Goal: Information Seeking & Learning: Learn about a topic

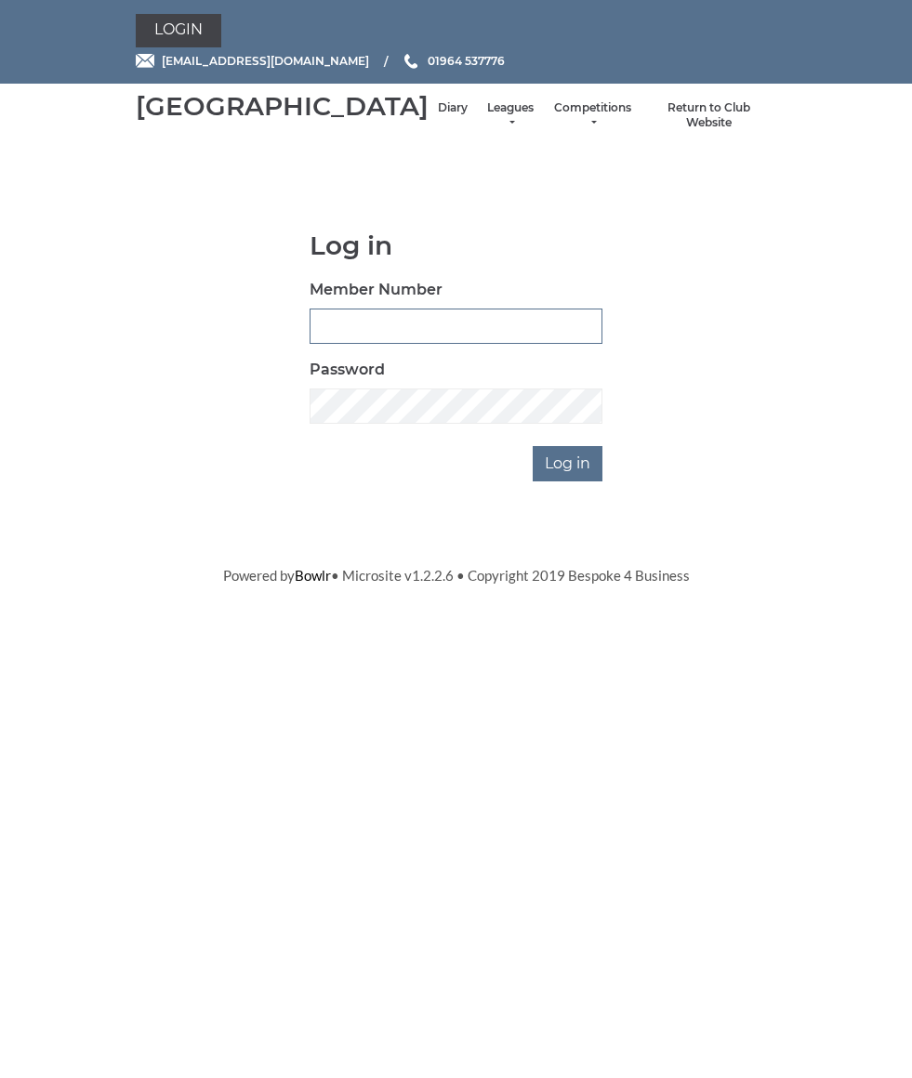
type input "0826"
click at [570, 481] on input "Log in" at bounding box center [568, 463] width 70 height 35
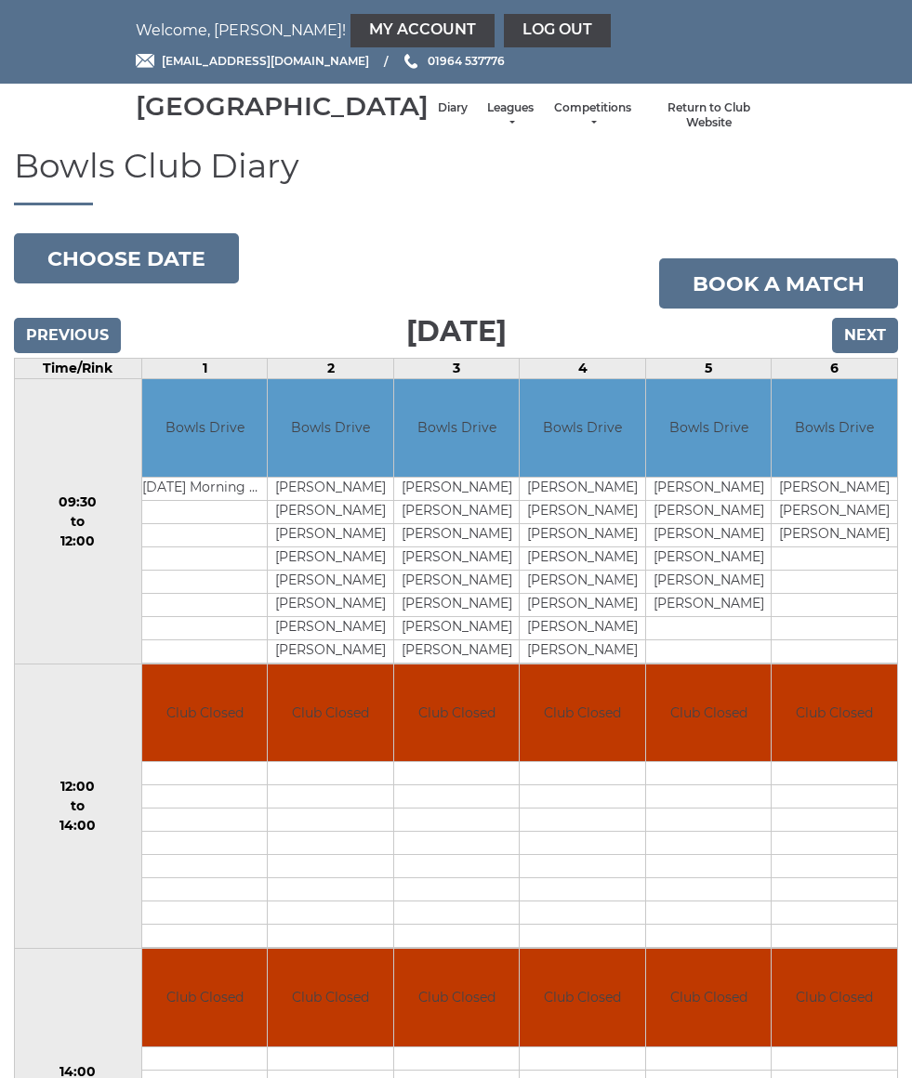
click at [486, 131] on link "Leagues" at bounding box center [510, 115] width 49 height 31
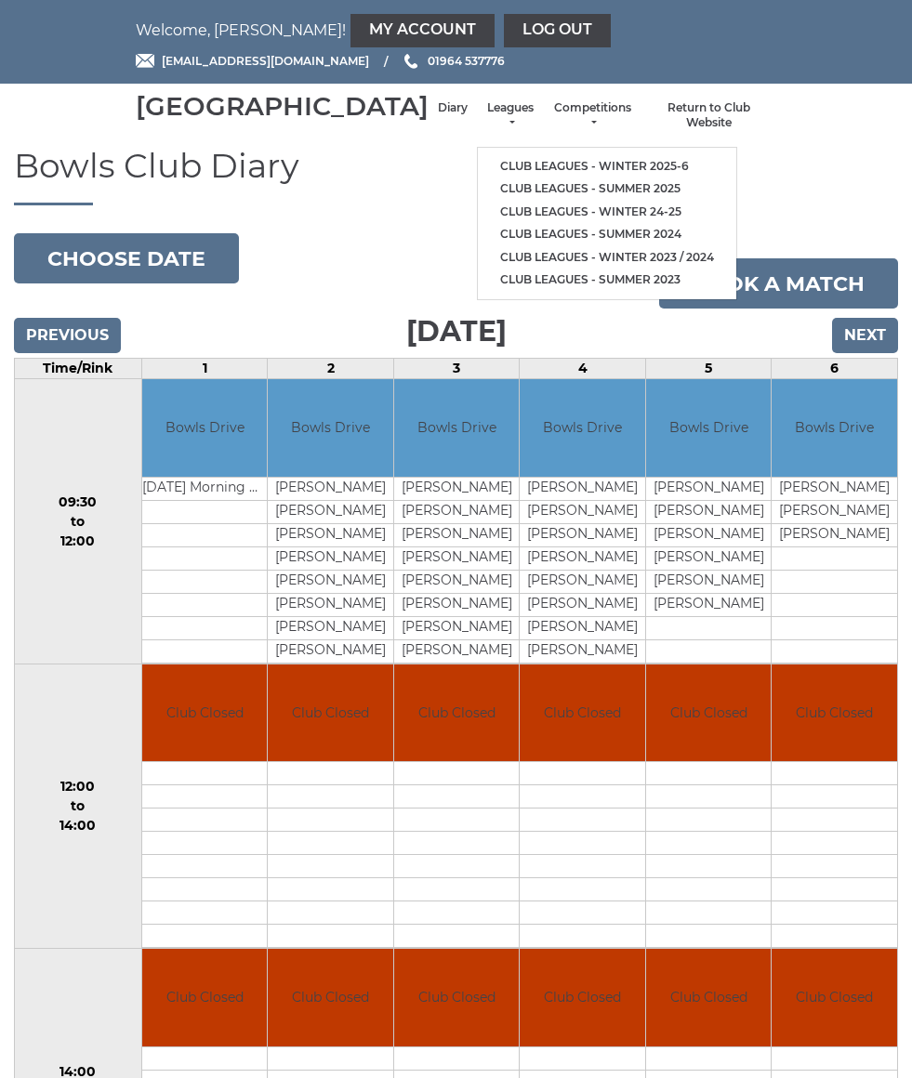
click at [575, 173] on link "Club leagues - Winter 2025-6" at bounding box center [607, 166] width 258 height 23
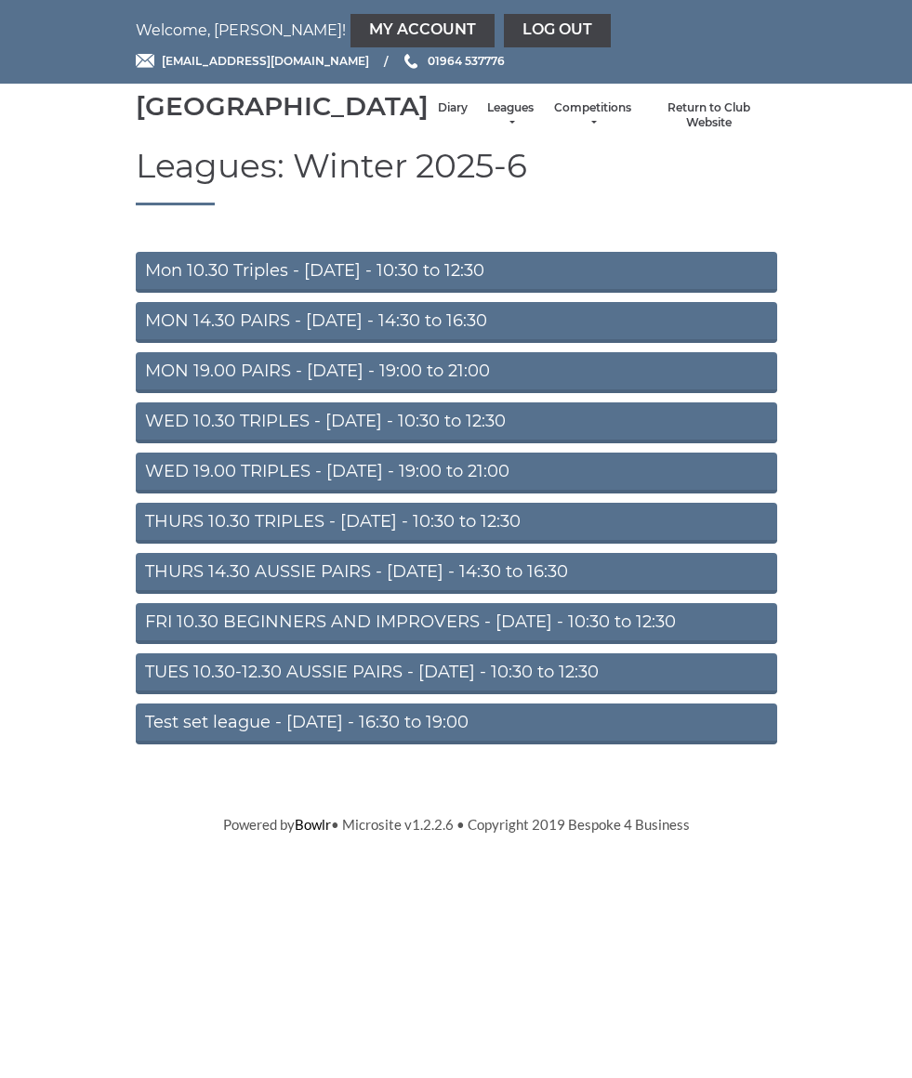
click at [562, 543] on link "THURS 10.30 TRIPLES - [DATE] - 10:30 to 12:30" at bounding box center [456, 523] width 641 height 41
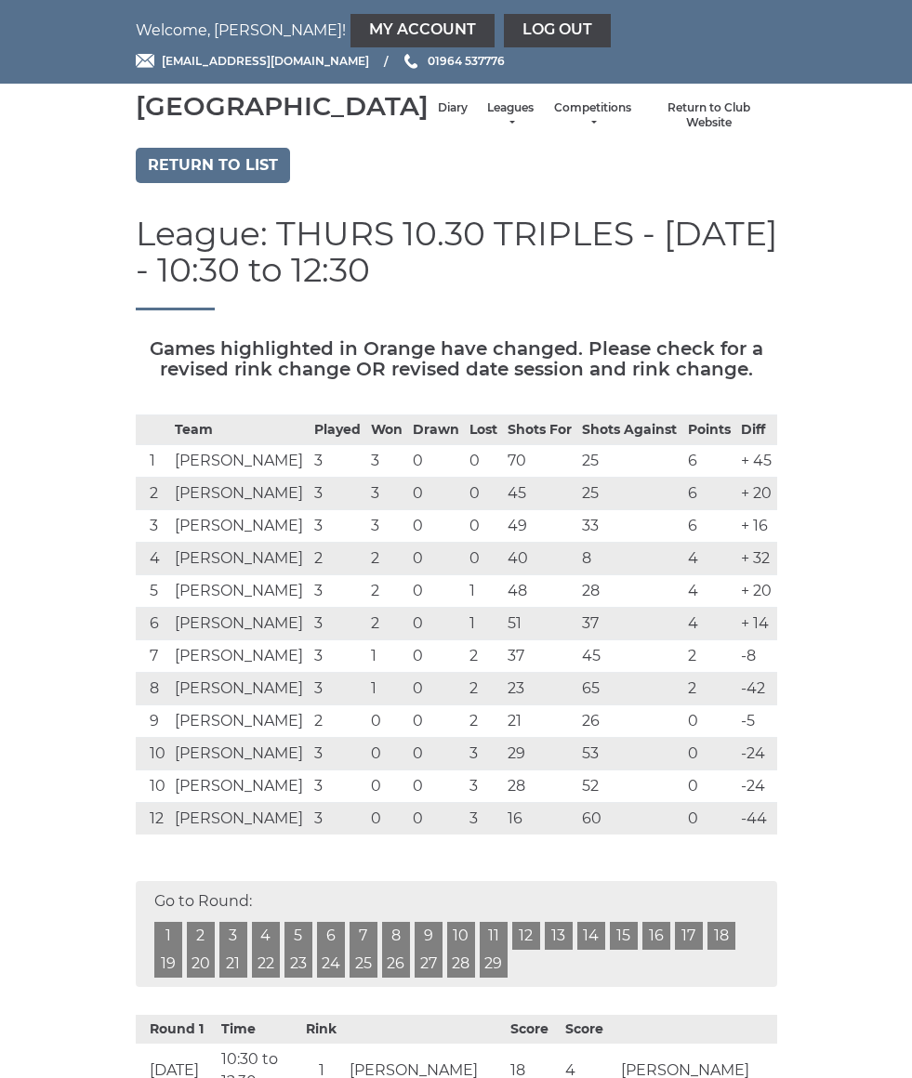
click at [152, 183] on link "Return to list" at bounding box center [213, 165] width 154 height 35
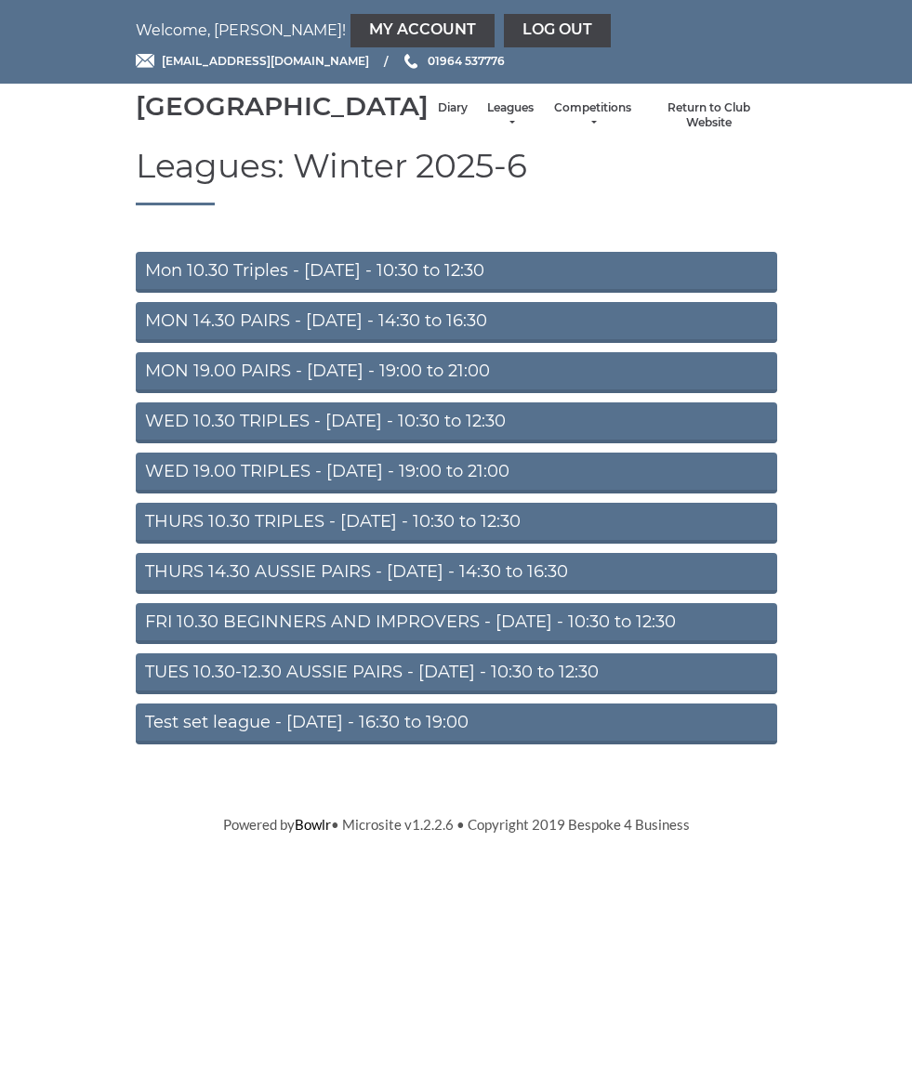
click at [172, 594] on link "THURS 14.30 AUSSIE PAIRS - [DATE] - 14:30 to 16:30" at bounding box center [456, 573] width 641 height 41
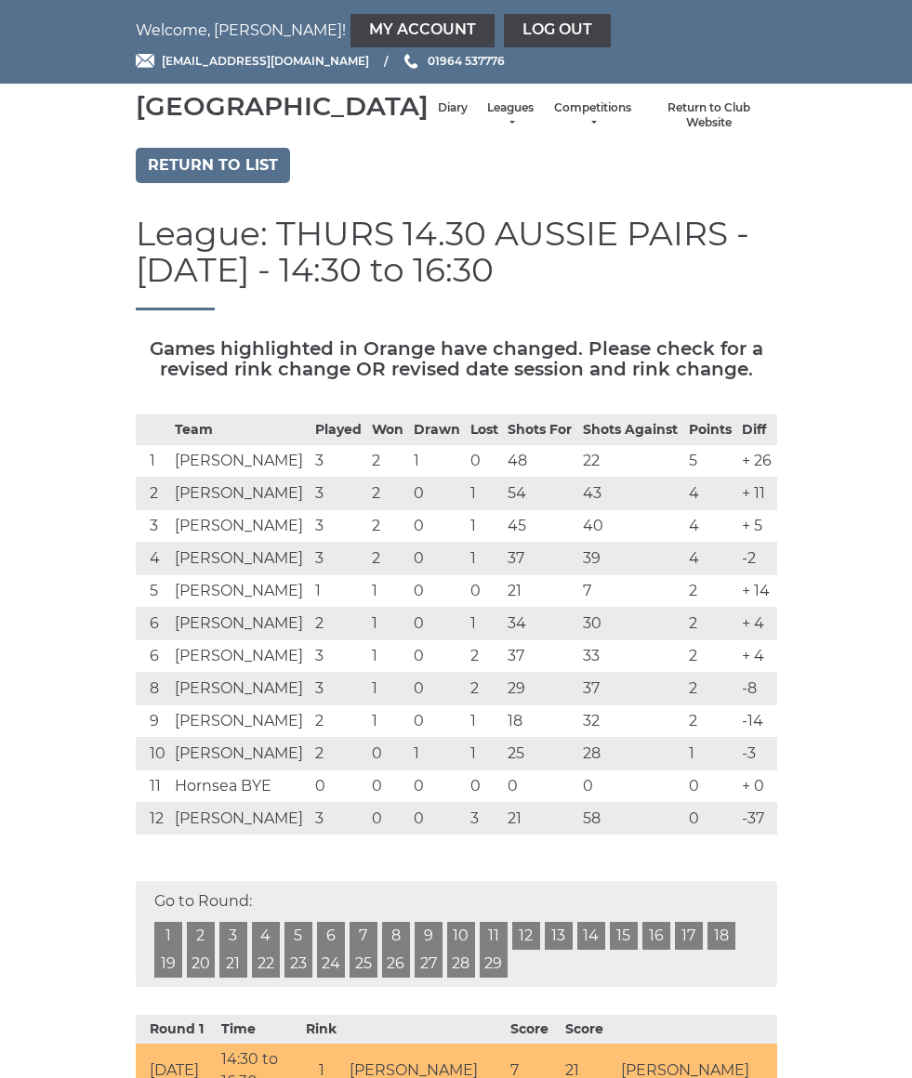
click at [175, 175] on link "Return to list" at bounding box center [213, 165] width 154 height 35
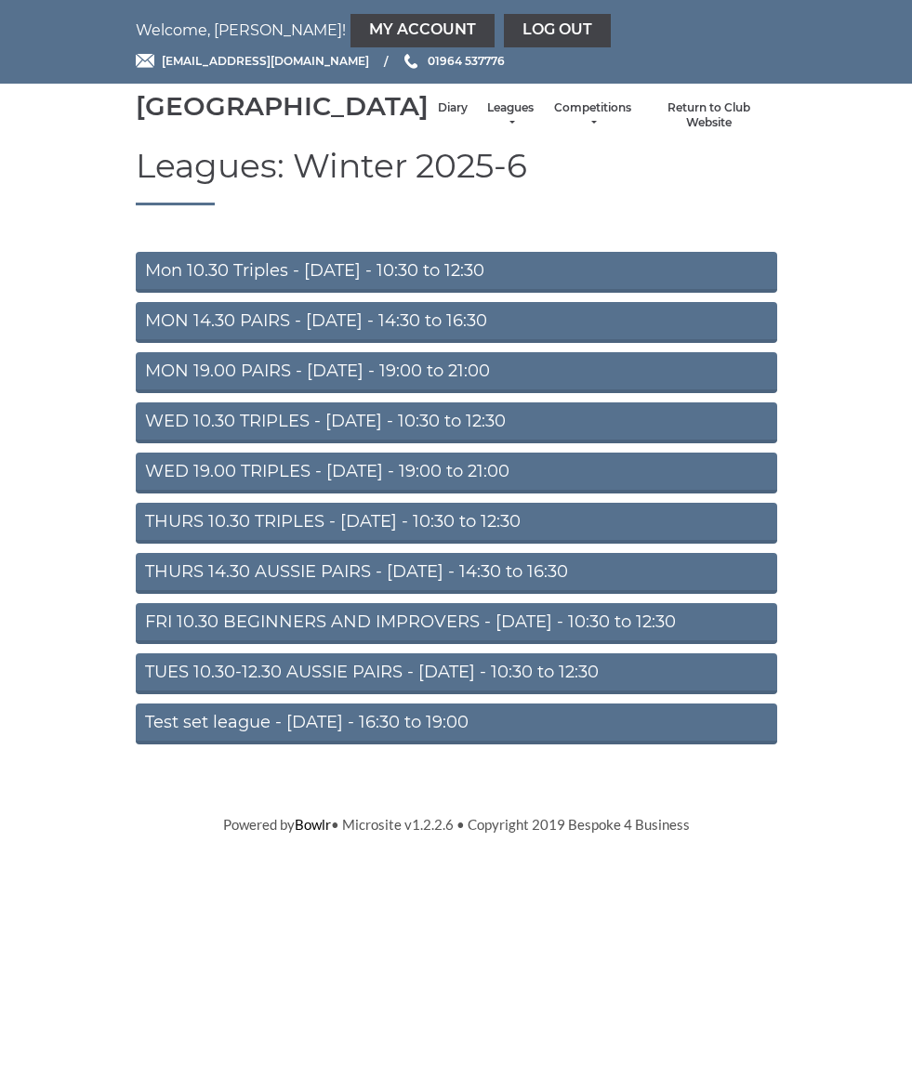
click at [180, 441] on link "WED 10.30 TRIPLES - Wednesday - 10:30 to 12:30" at bounding box center [456, 422] width 641 height 41
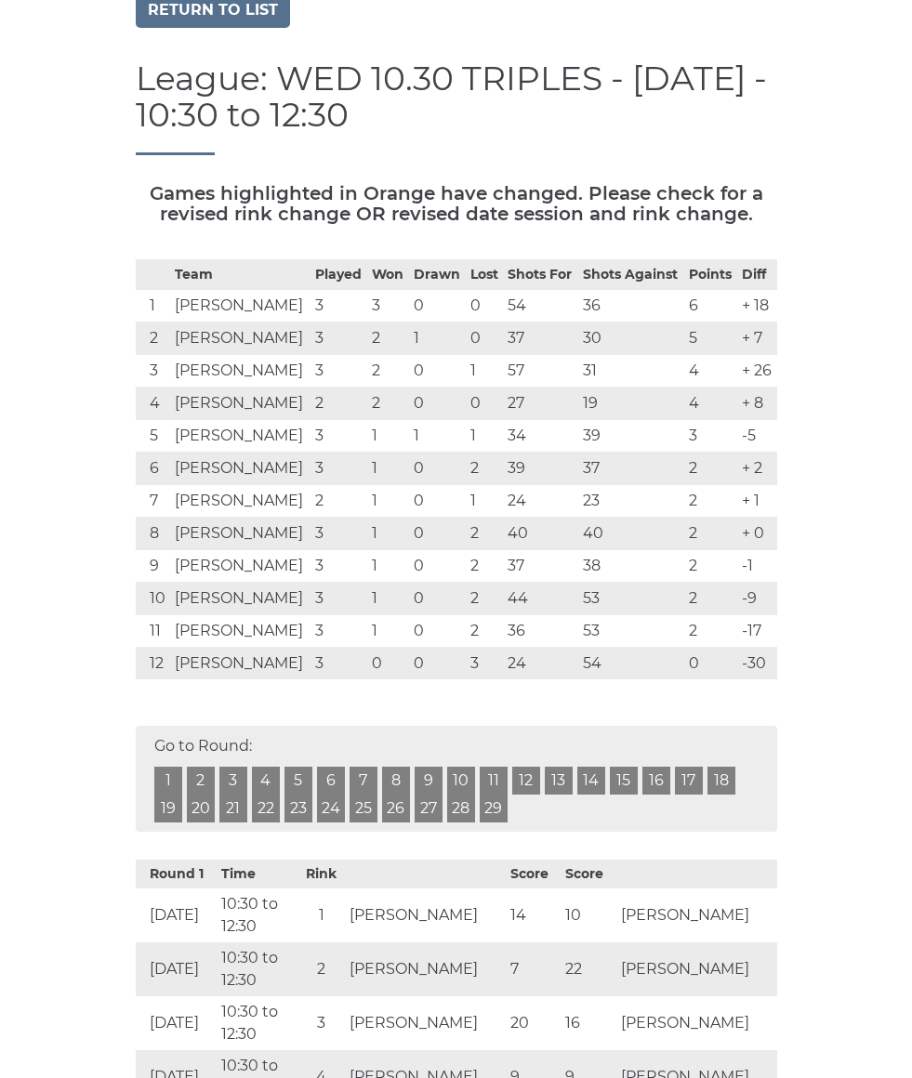
scroll to position [155, 0]
click at [164, 28] on link "Return to list" at bounding box center [213, 10] width 154 height 35
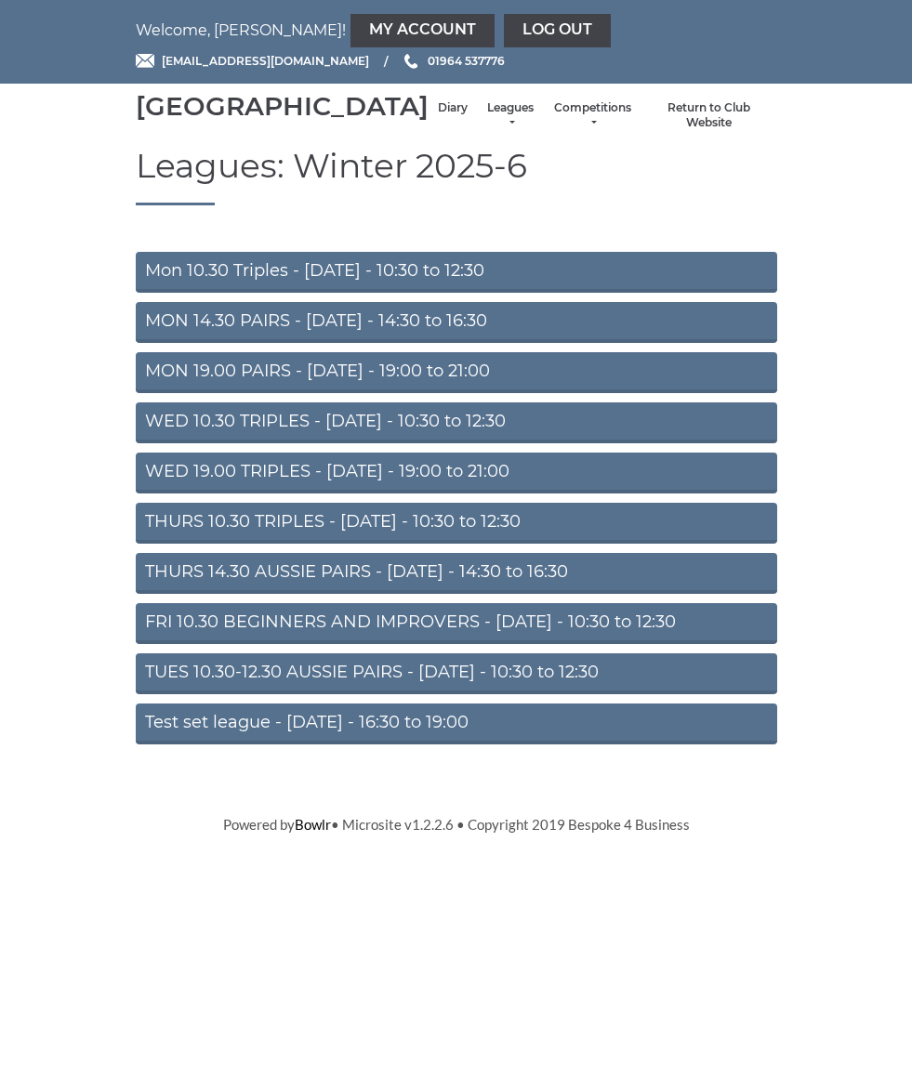
click at [183, 393] on link "MON 19.00 PAIRS - [DATE] - 19:00 to 21:00" at bounding box center [456, 372] width 641 height 41
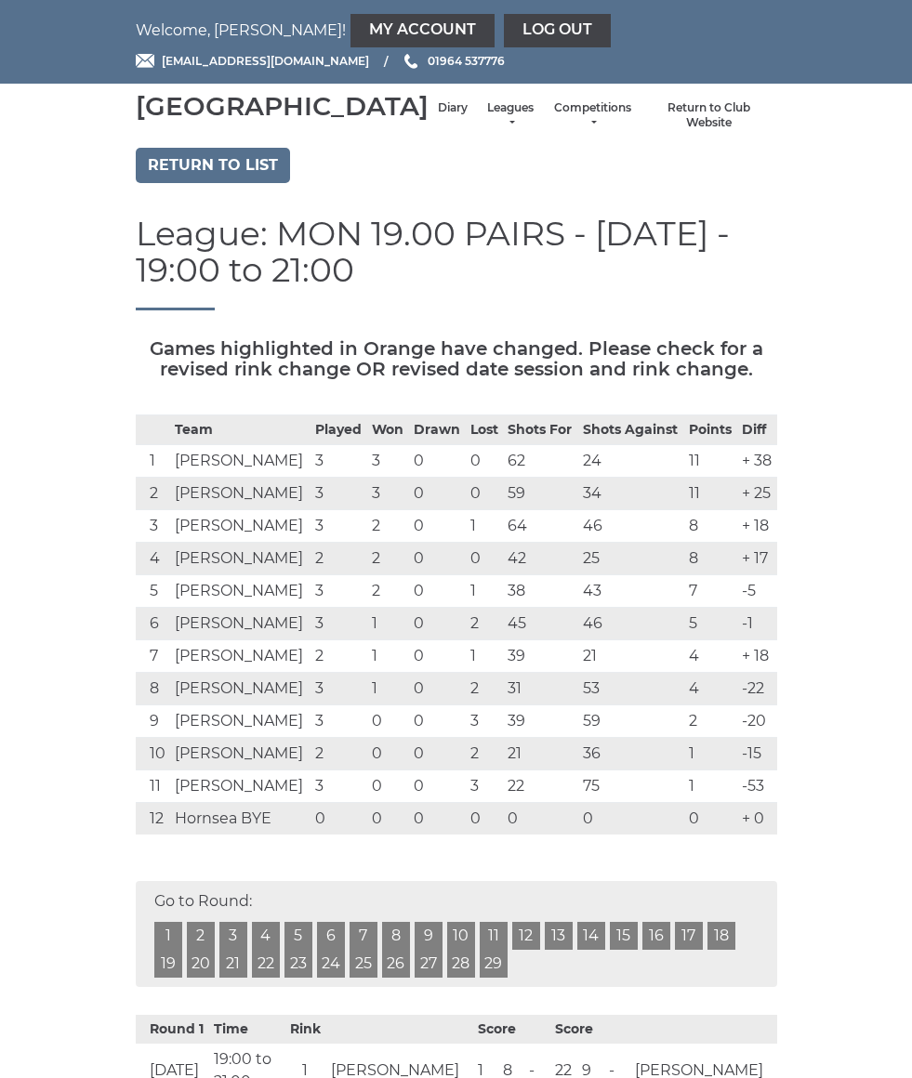
click at [203, 183] on link "Return to list" at bounding box center [213, 165] width 154 height 35
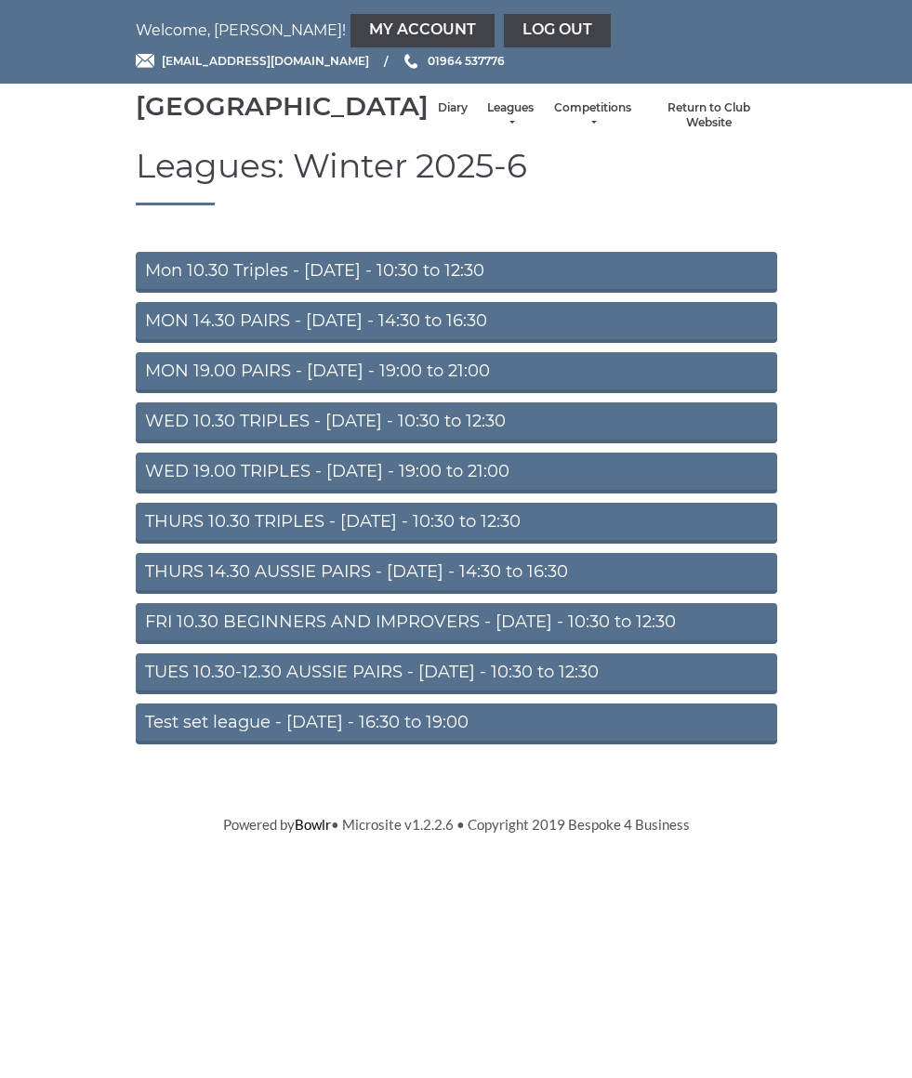
click at [212, 293] on link "Mon 10.30 Triples - Monday - 10:30 to 12:30" at bounding box center [456, 272] width 641 height 41
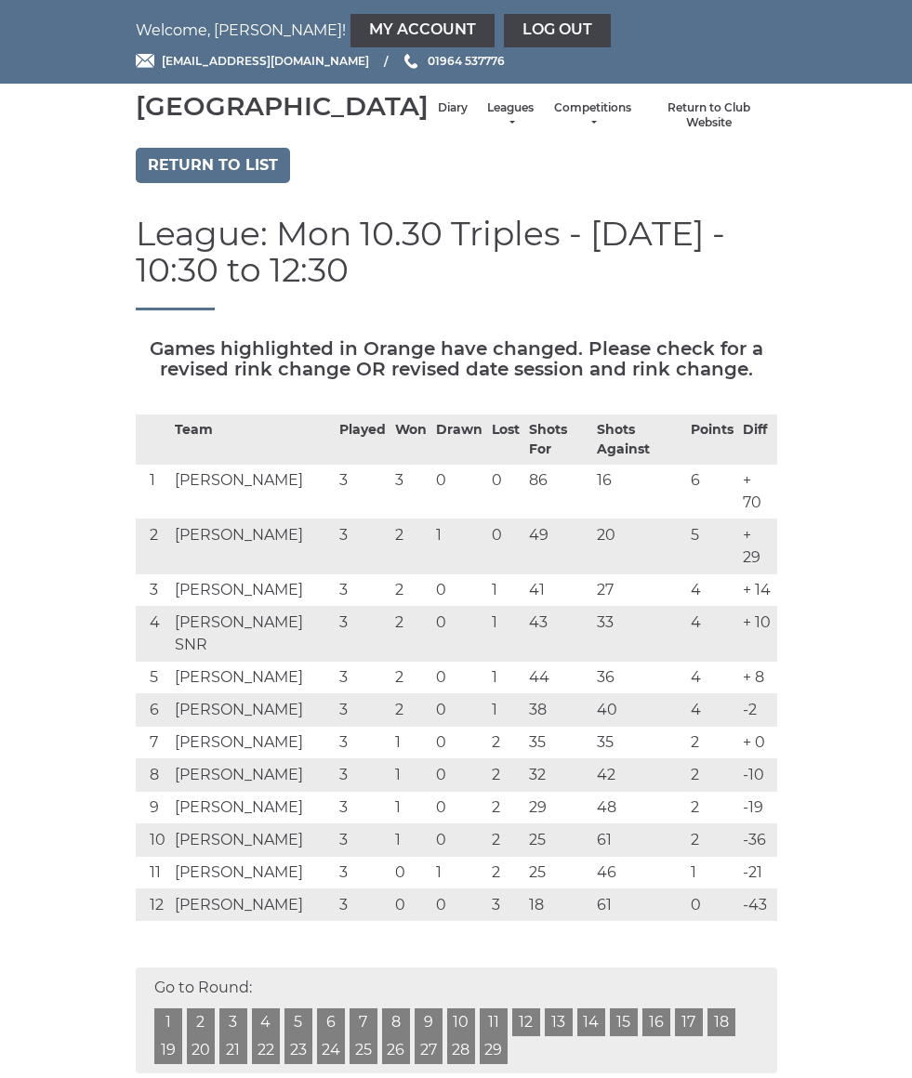
click at [169, 179] on link "Return to list" at bounding box center [213, 165] width 154 height 35
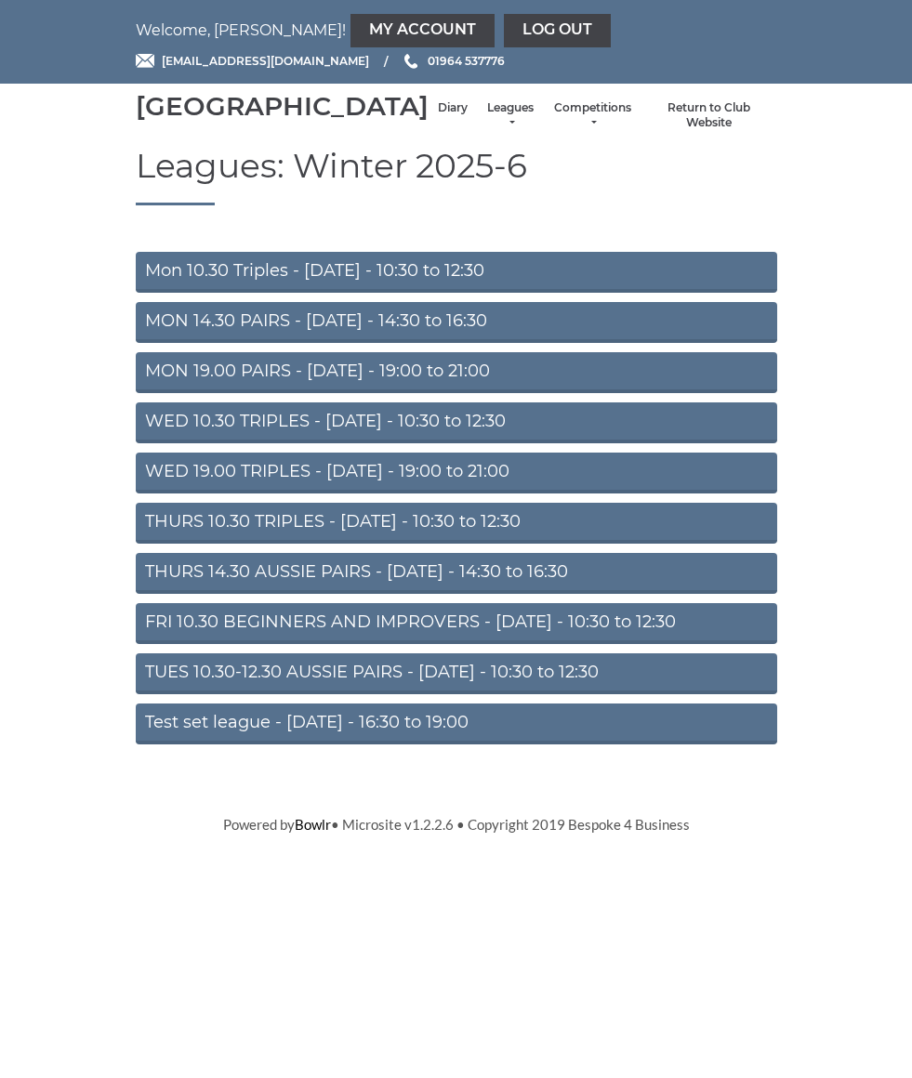
click at [191, 343] on link "MON 14.30 PAIRS - [DATE] - 14:30 to 16:30" at bounding box center [456, 322] width 641 height 41
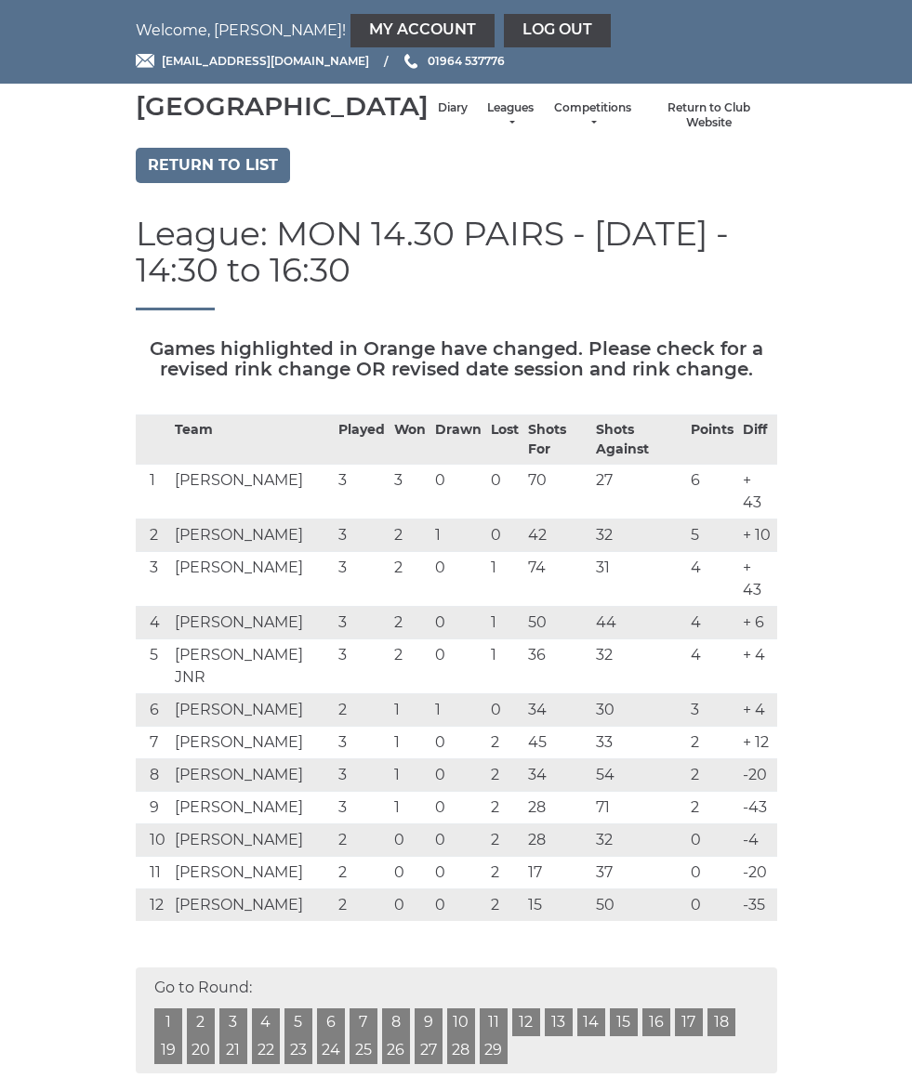
click at [148, 173] on link "Return to list" at bounding box center [213, 165] width 154 height 35
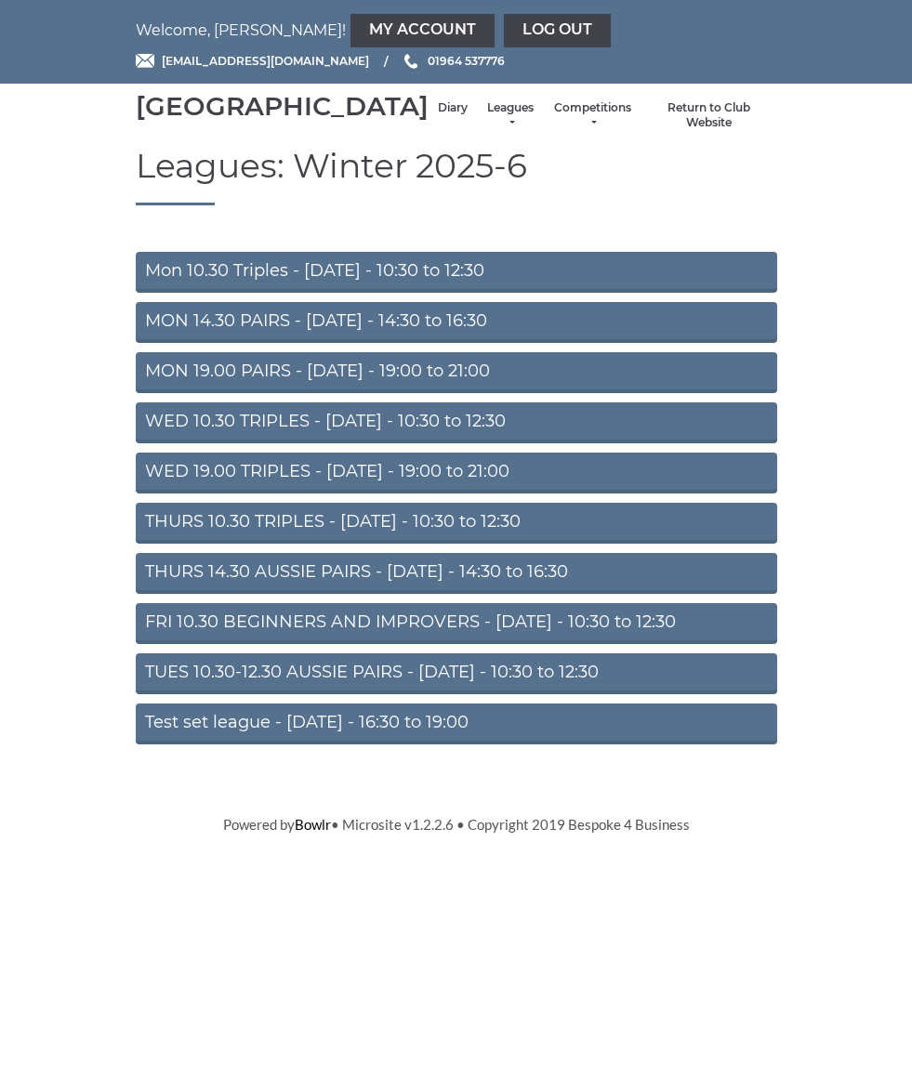
click at [163, 640] on link "FRI 10.30 BEGINNERS AND IMPROVERS - Friday - 10:30 to 12:30" at bounding box center [456, 623] width 641 height 41
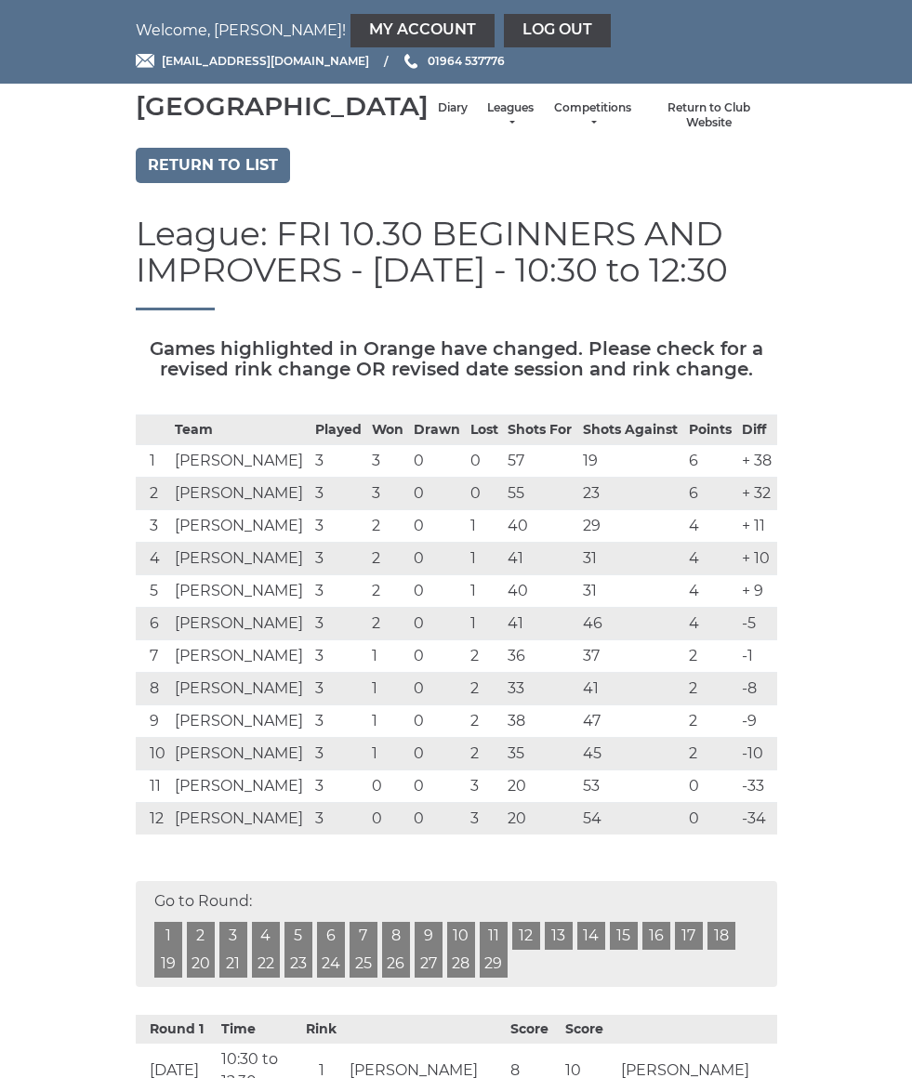
click at [178, 183] on link "Return to list" at bounding box center [213, 165] width 154 height 35
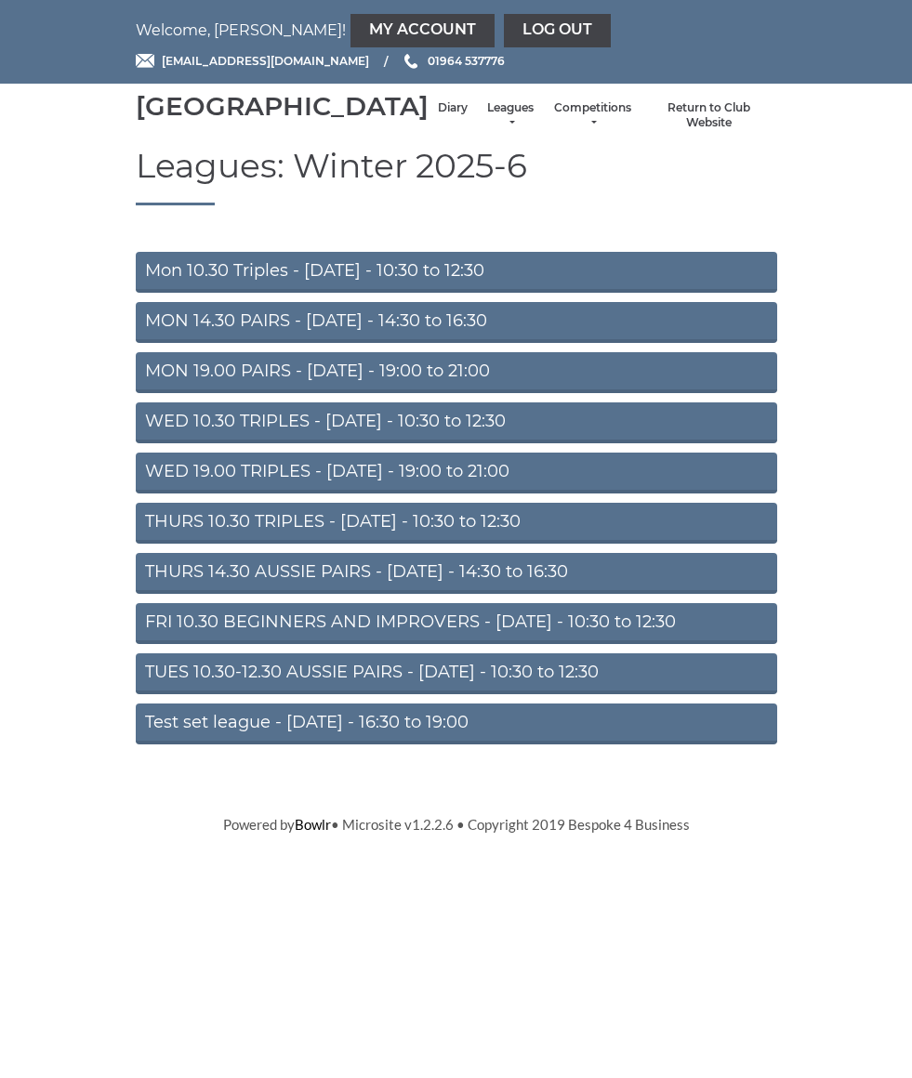
click at [162, 494] on link "WED 19.00 TRIPLES - [DATE] - 19:00 to 21:00" at bounding box center [456, 473] width 641 height 41
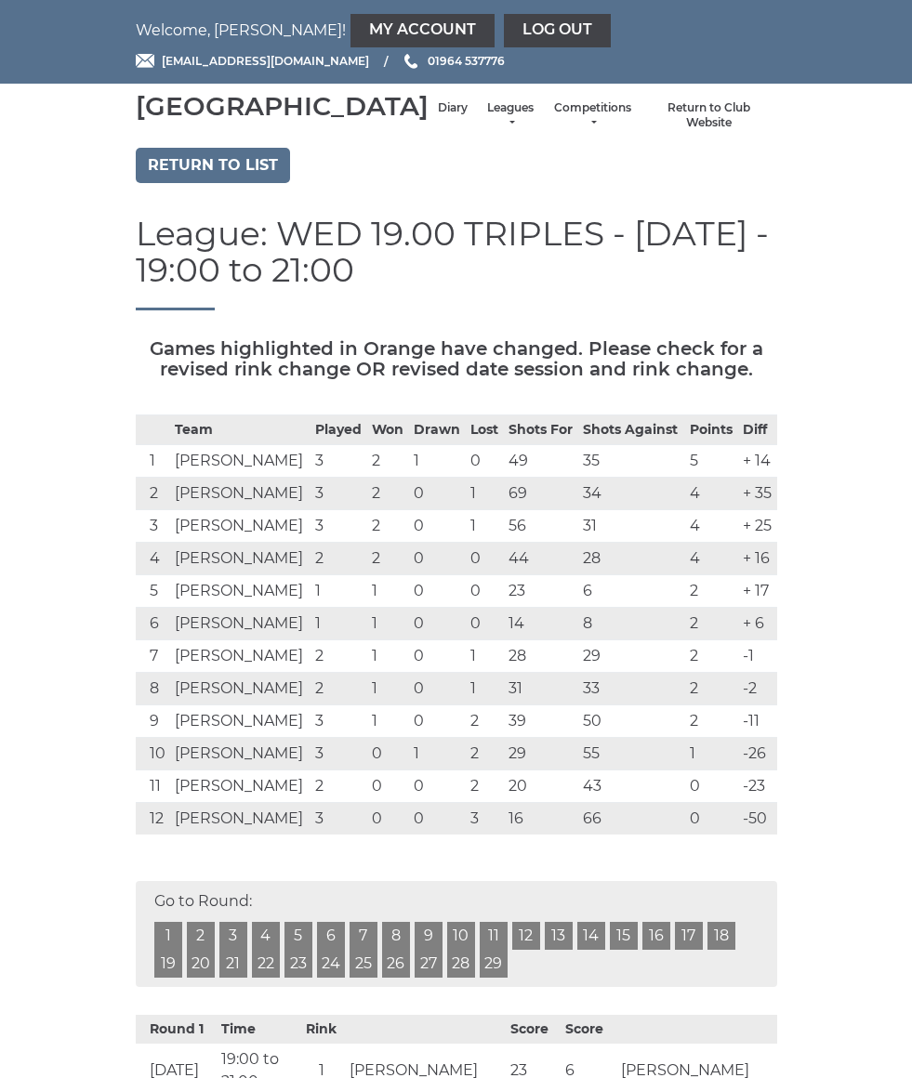
click at [172, 183] on link "Return to list" at bounding box center [213, 165] width 154 height 35
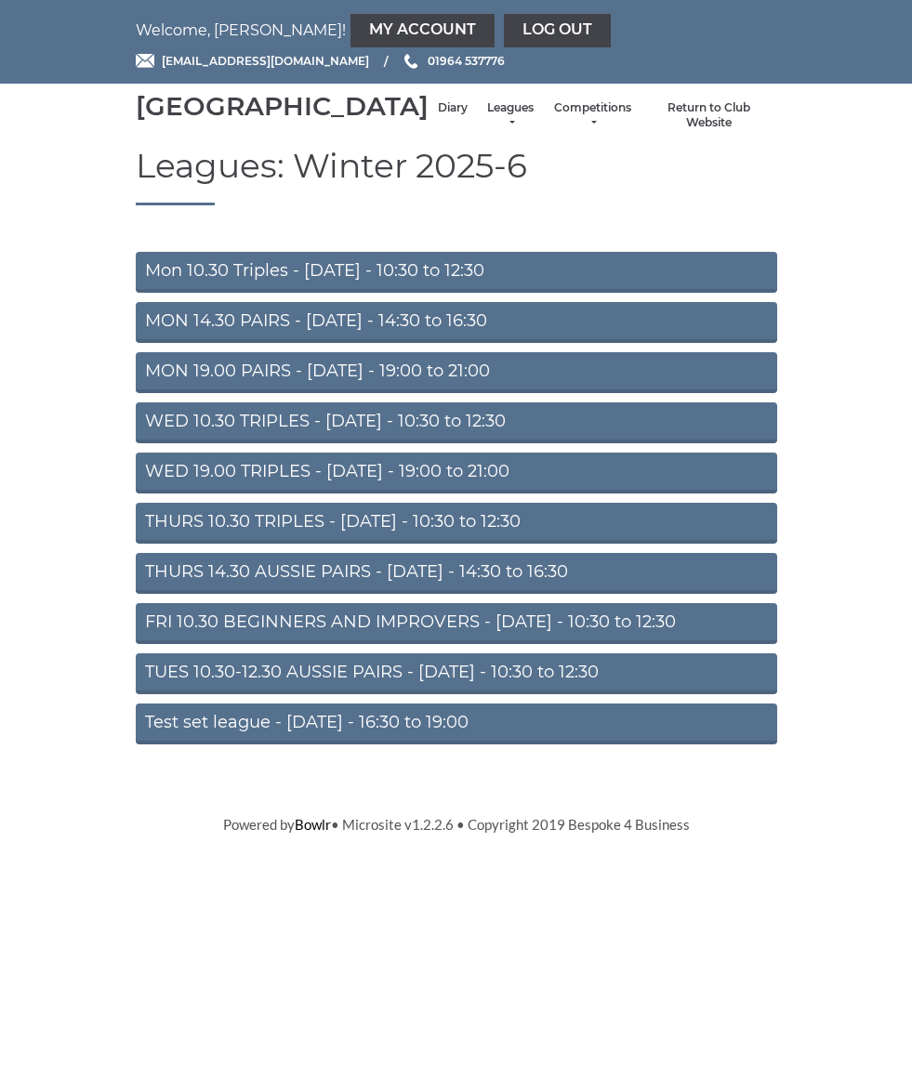
click at [160, 689] on link "TUES 10.30-12.30 AUSSIE PAIRS - Tuesday - 10:30 to 12:30" at bounding box center [456, 673] width 641 height 41
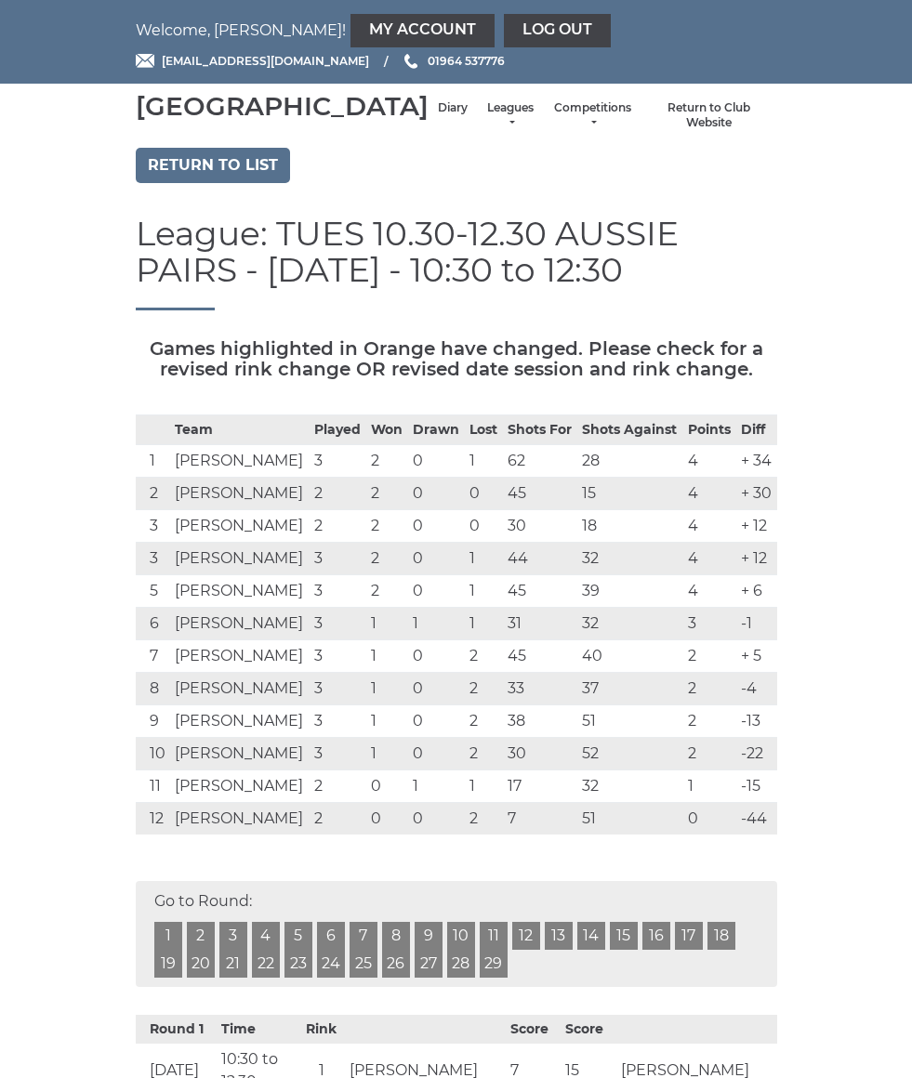
click at [175, 183] on link "Return to list" at bounding box center [213, 165] width 154 height 35
